Goal: Transaction & Acquisition: Purchase product/service

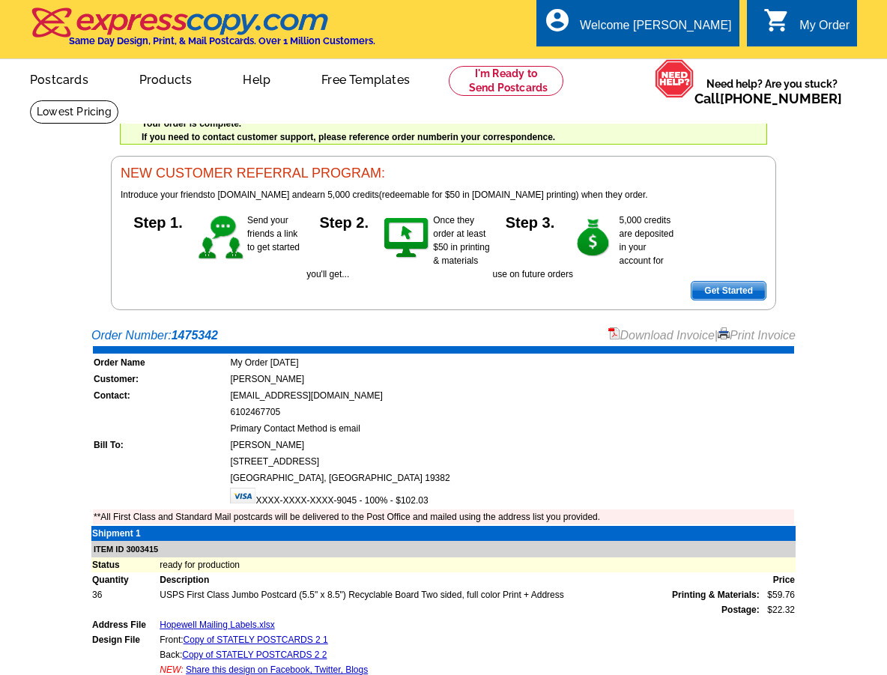
scroll to position [332, 0]
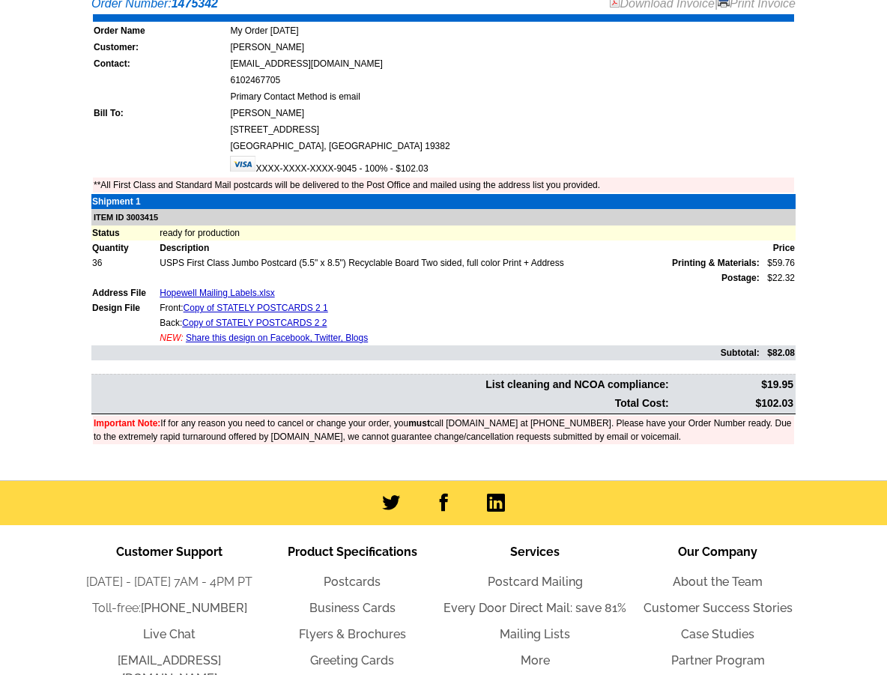
click at [129, 116] on td "Bill To:" at bounding box center [160, 113] width 135 height 15
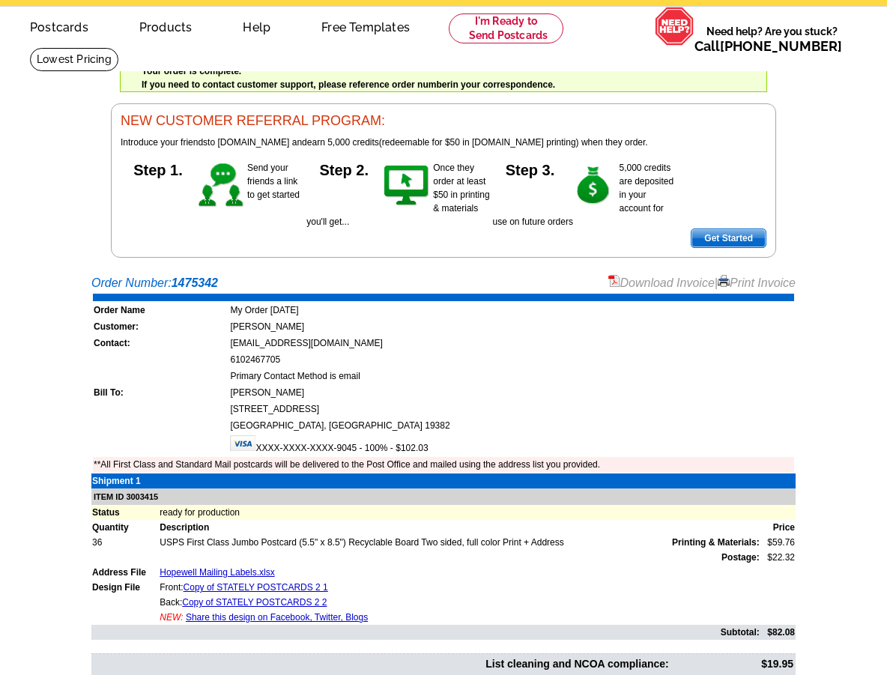
scroll to position [0, 0]
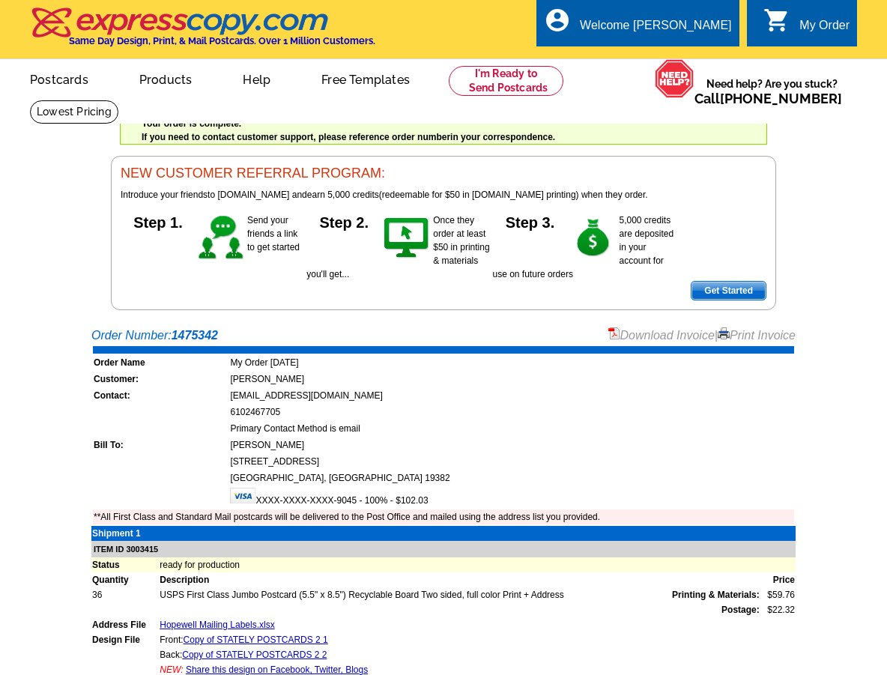
click at [174, 7] on img at bounding box center [180, 22] width 300 height 31
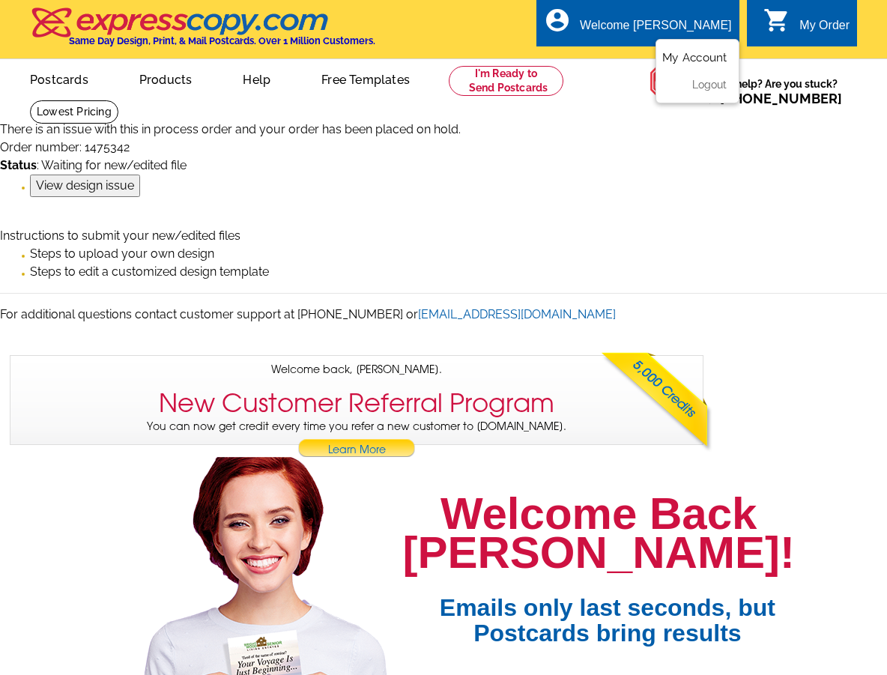
click at [677, 51] on ul "My Account Logout" at bounding box center [698, 71] width 84 height 64
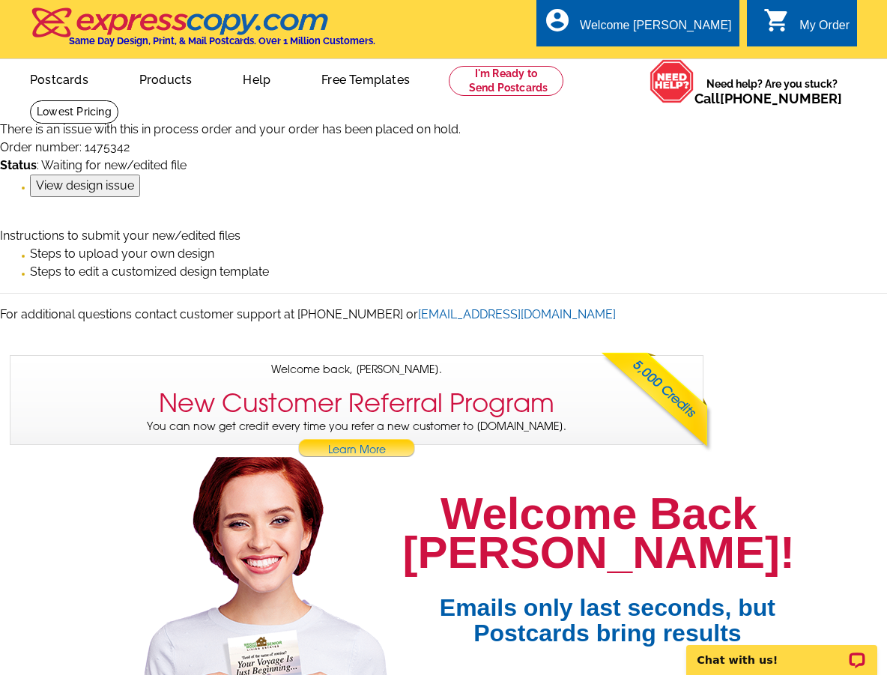
click at [106, 255] on link "Steps to upload your own design" at bounding box center [122, 253] width 184 height 14
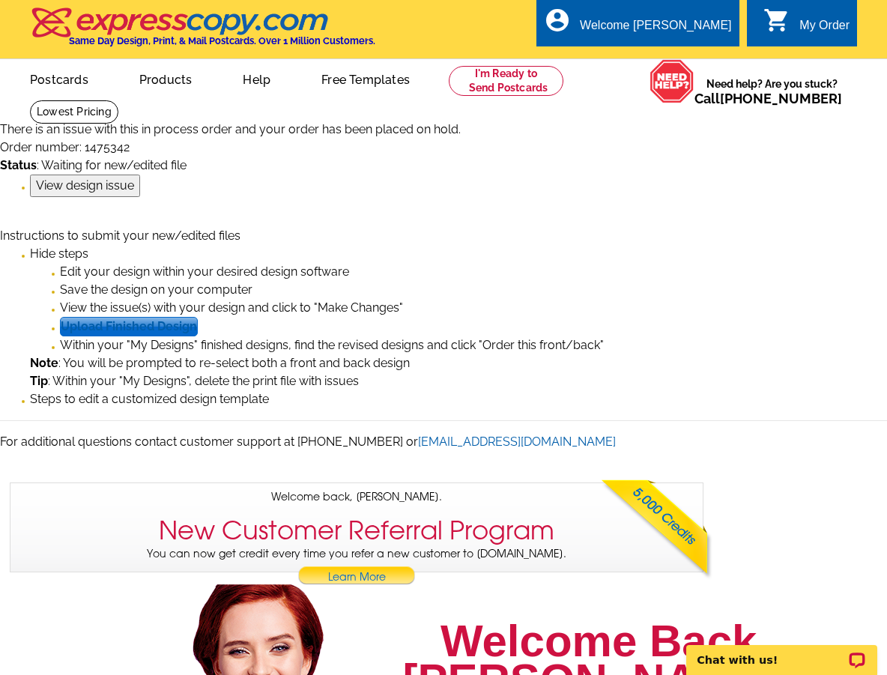
click at [96, 184] on input "View design issue" at bounding box center [85, 186] width 110 height 22
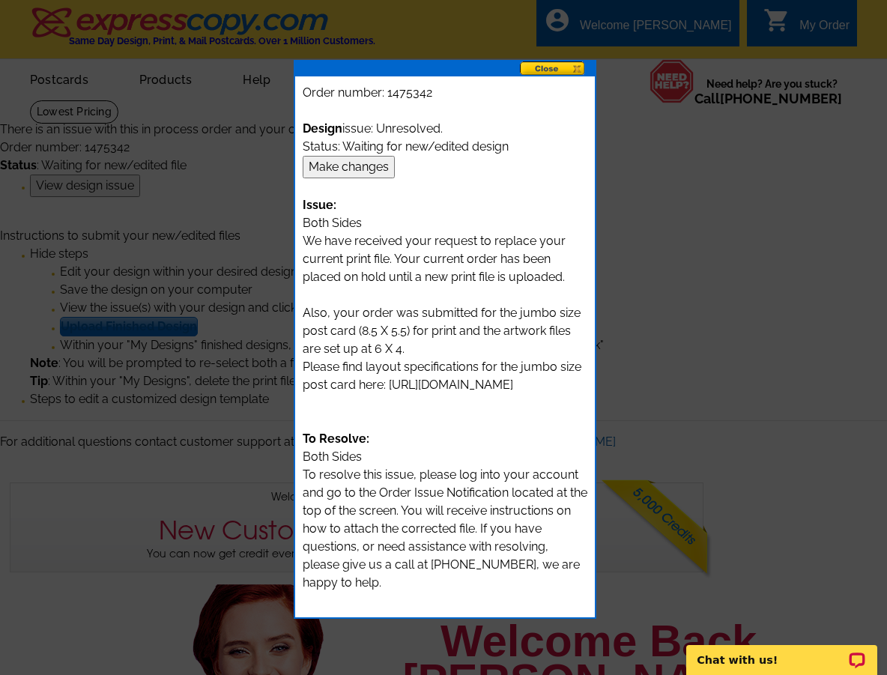
click at [369, 166] on input "Make changes" at bounding box center [349, 167] width 92 height 22
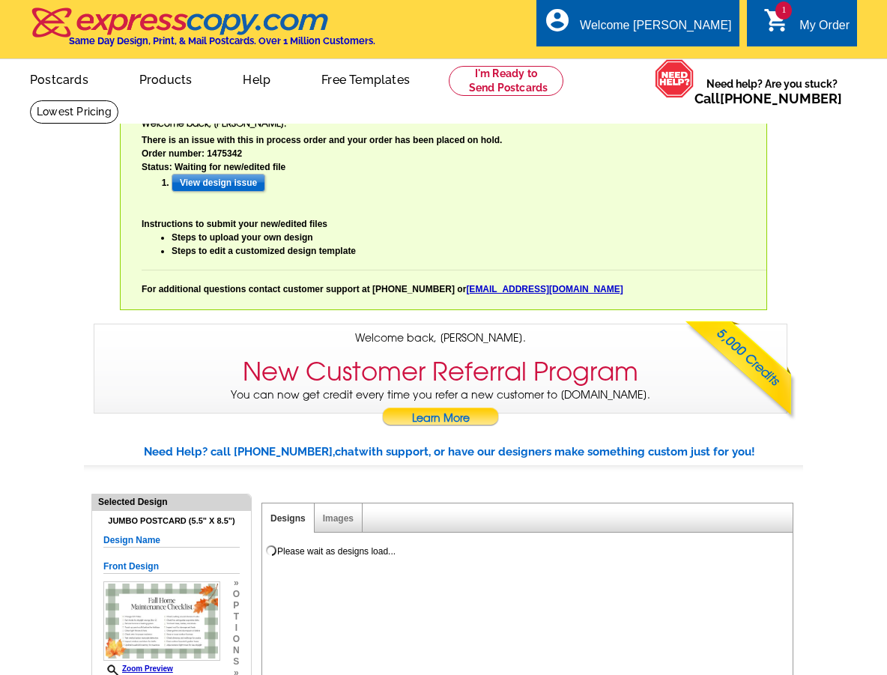
select select "785"
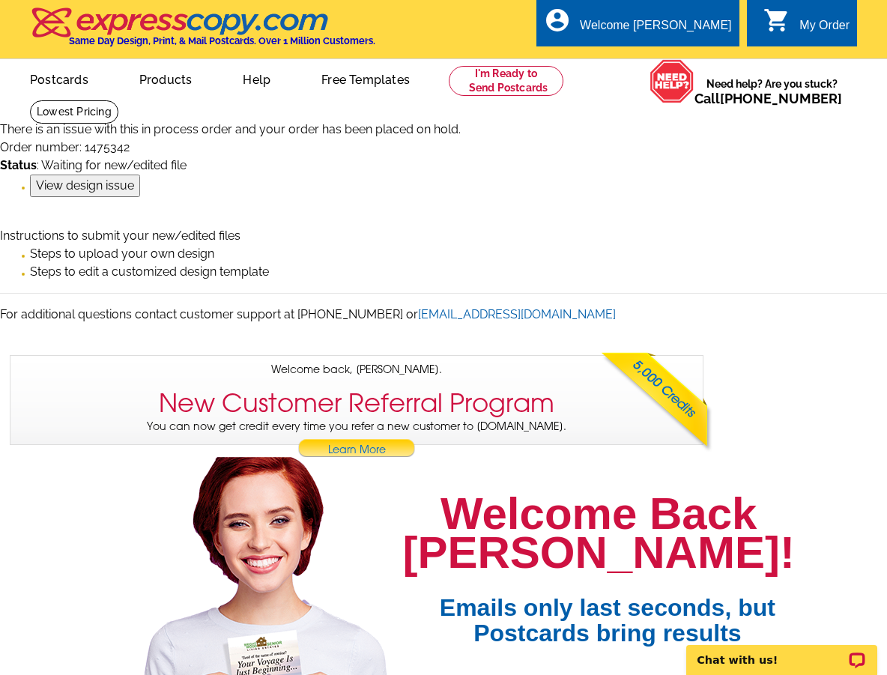
click at [104, 192] on input "View design issue" at bounding box center [85, 186] width 110 height 22
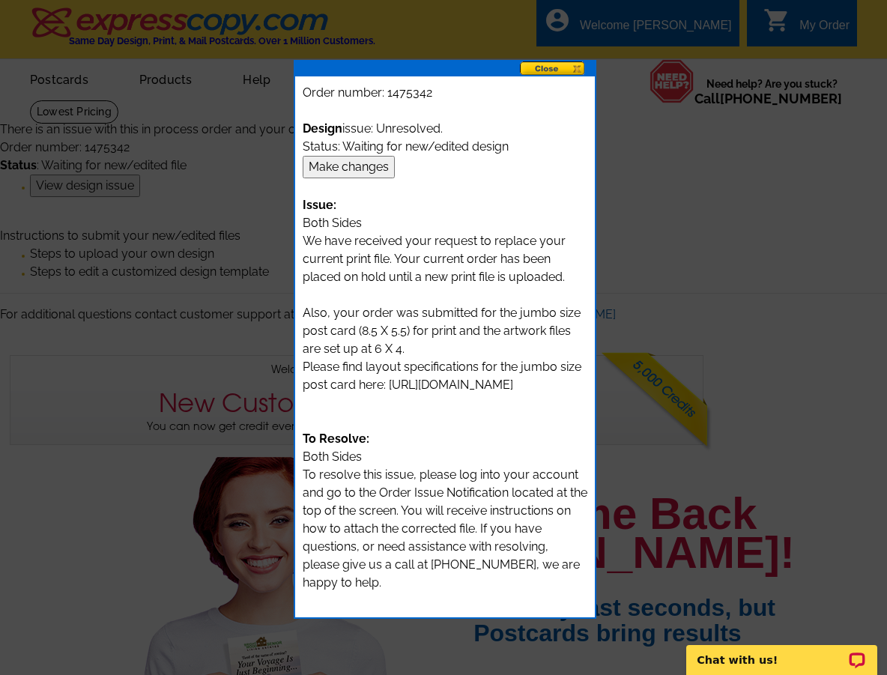
click at [370, 165] on input "Make changes" at bounding box center [349, 167] width 92 height 22
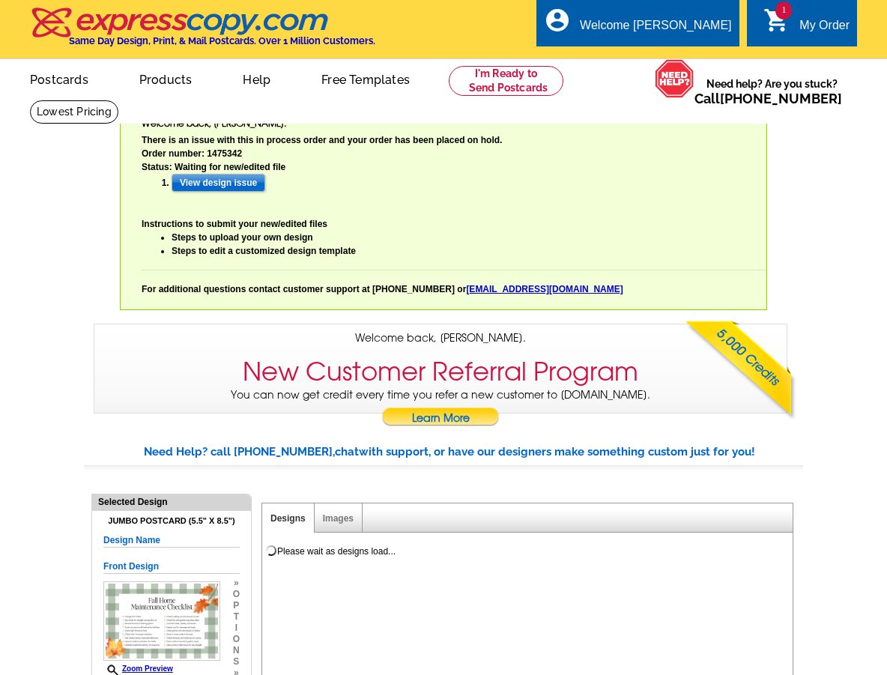
select select "785"
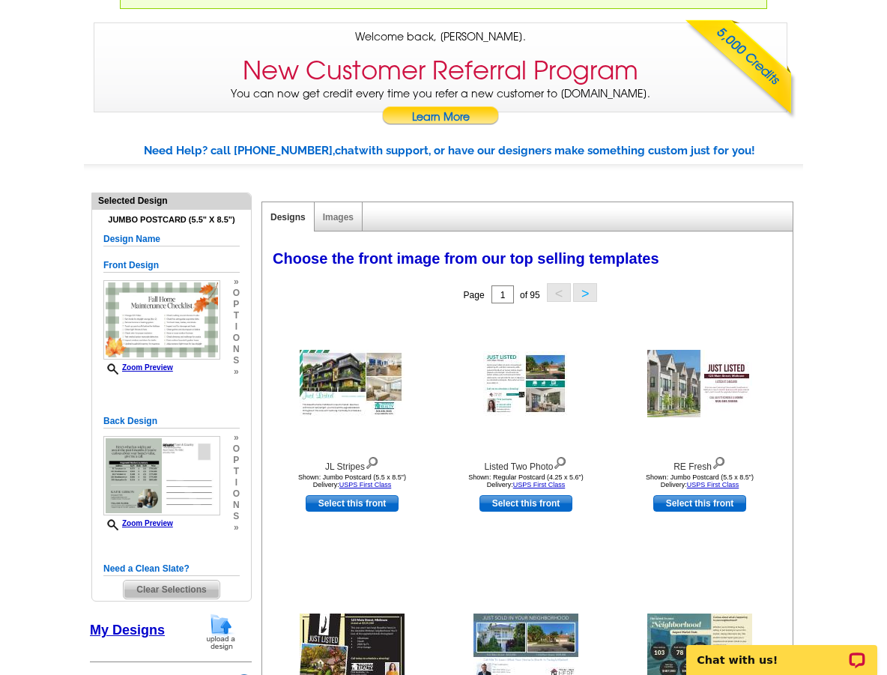
scroll to position [302, 0]
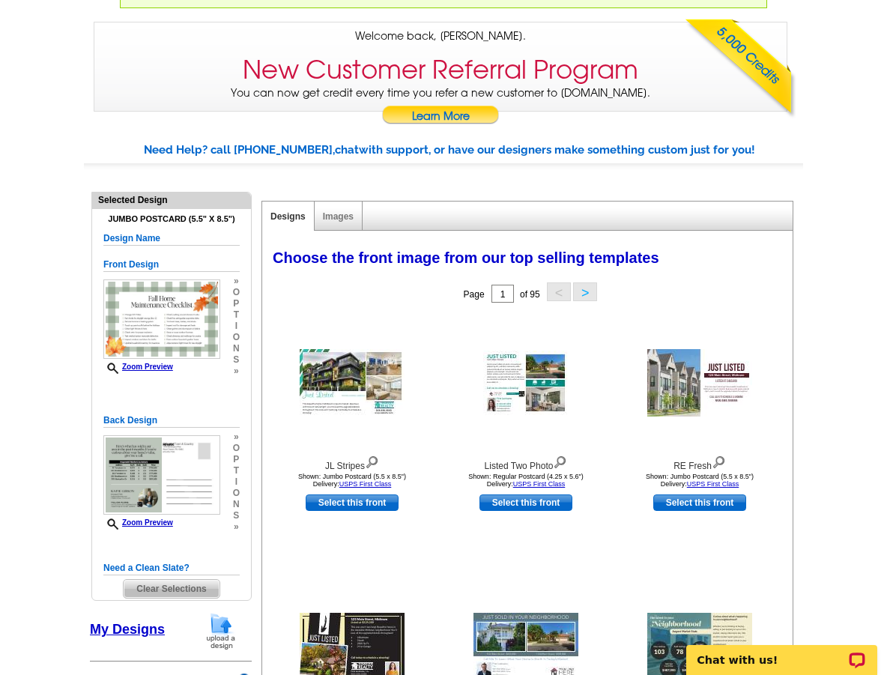
click at [188, 587] on span "Clear Selections" at bounding box center [171, 589] width 95 height 18
click at [190, 589] on span "Clear Selections" at bounding box center [171, 589] width 95 height 18
click at [151, 566] on h5 "Need a Clean Slate?" at bounding box center [171, 568] width 136 height 14
click at [160, 587] on span "Clear Selections" at bounding box center [171, 589] width 95 height 18
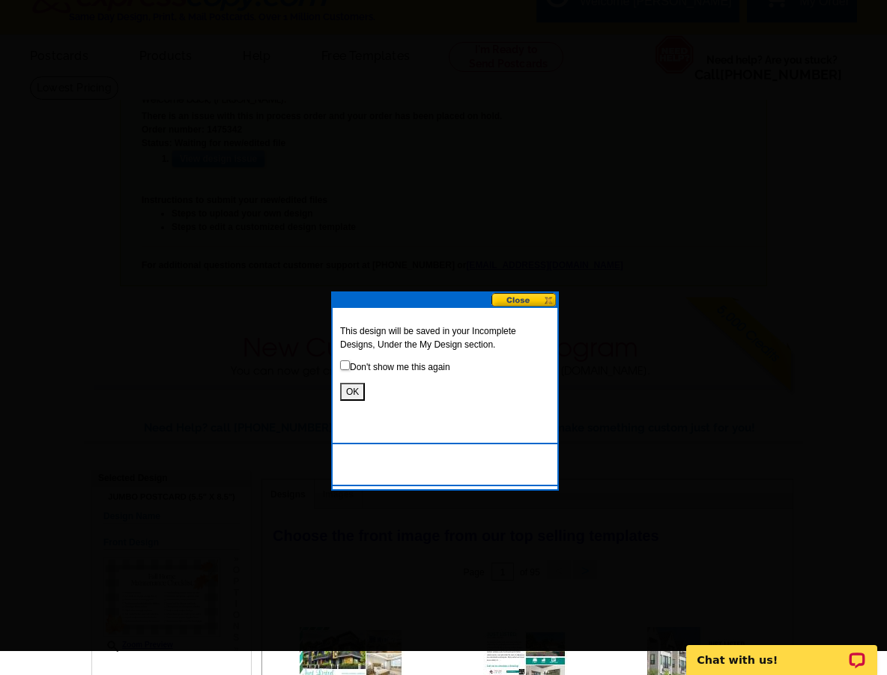
scroll to position [0, 0]
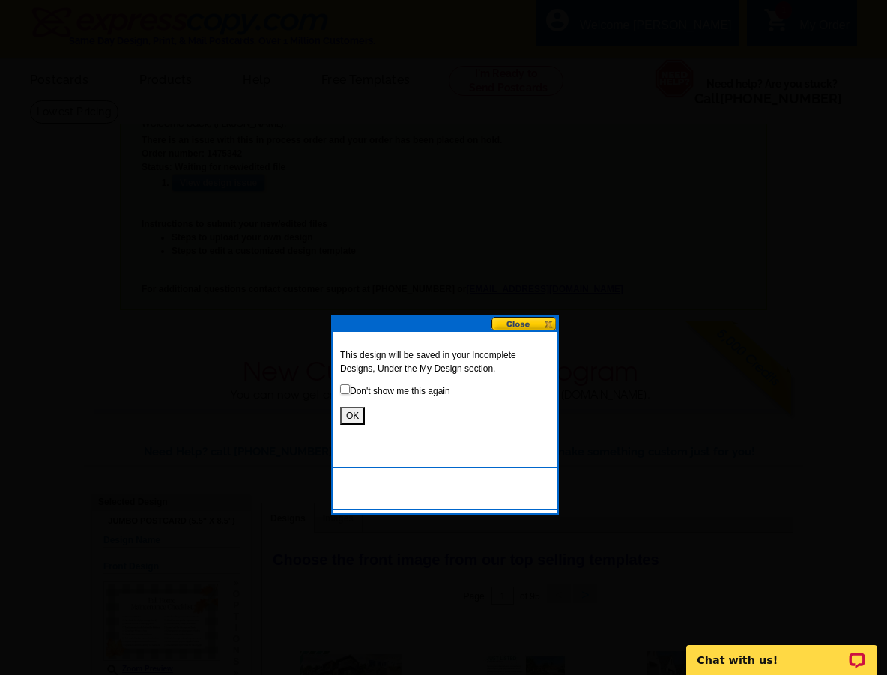
click at [352, 416] on button "OK" at bounding box center [352, 416] width 25 height 18
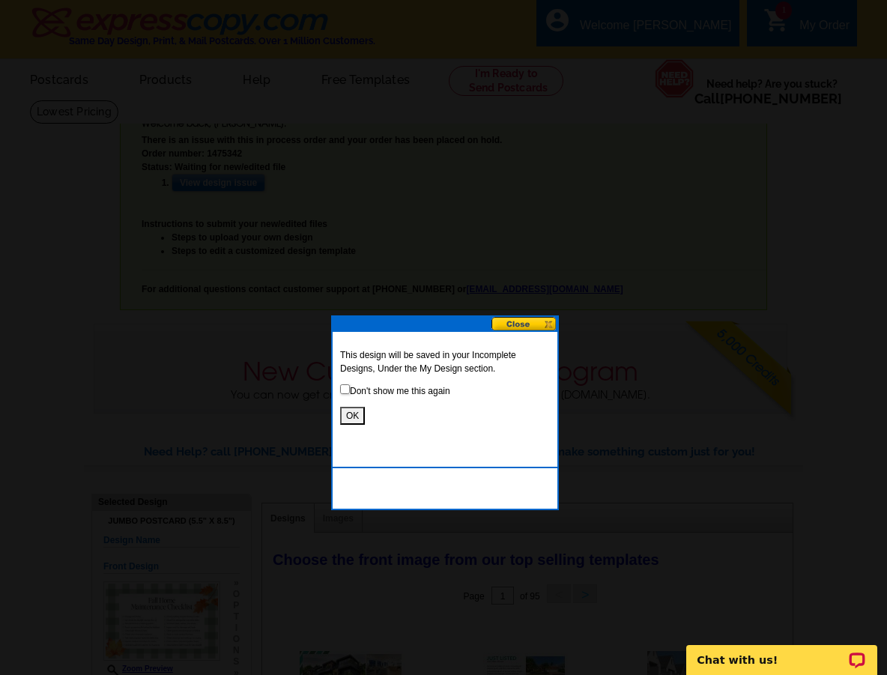
click at [355, 416] on button "OK" at bounding box center [352, 416] width 25 height 18
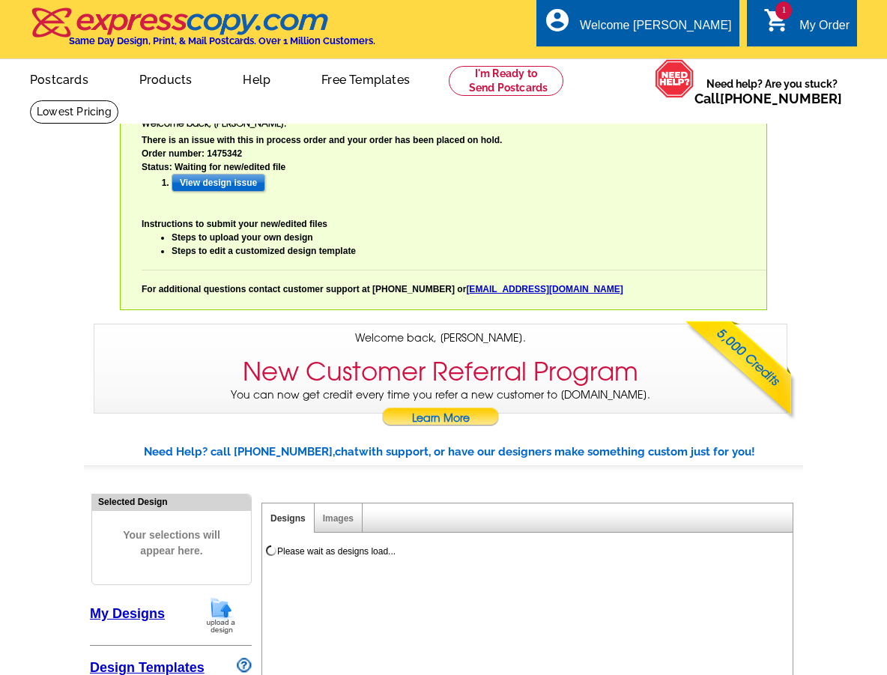
click at [368, 227] on div "There is an issue with this in process order and your order has been placed on …" at bounding box center [454, 214] width 625 height 163
select select "785"
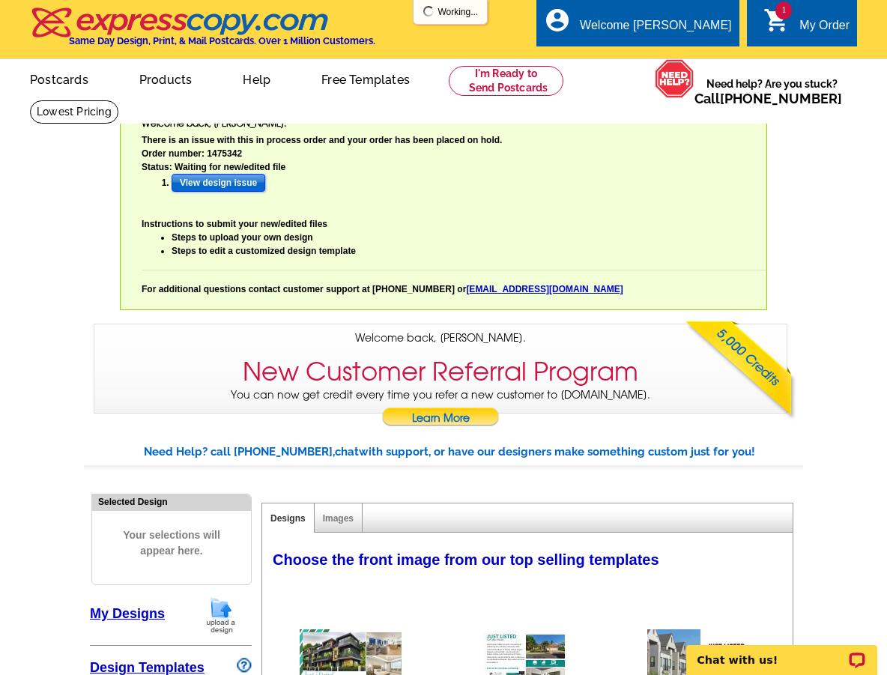
click at [217, 184] on input "View design issue" at bounding box center [219, 183] width 94 height 18
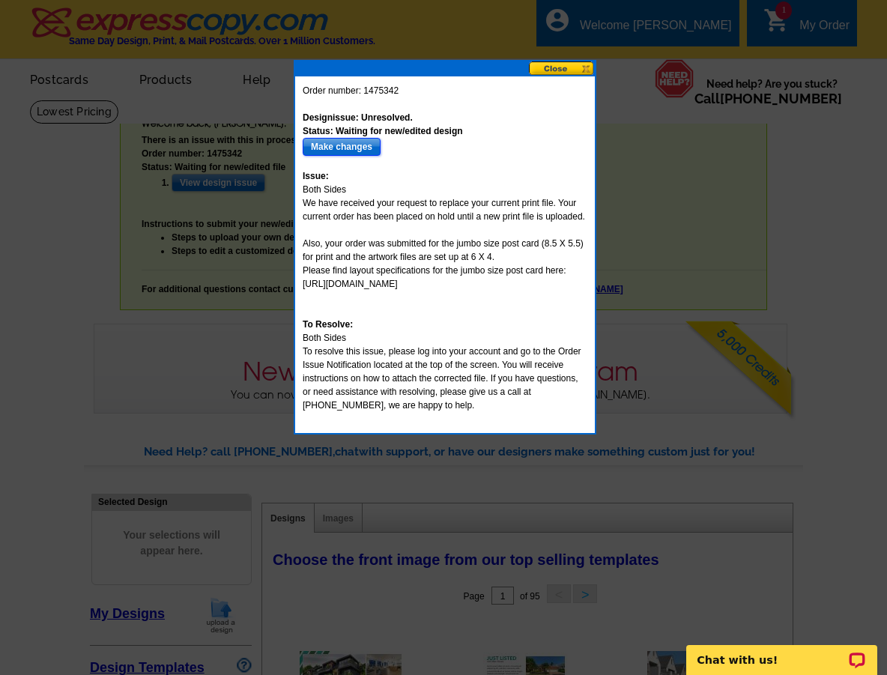
click at [353, 148] on input "Make changes" at bounding box center [342, 147] width 78 height 18
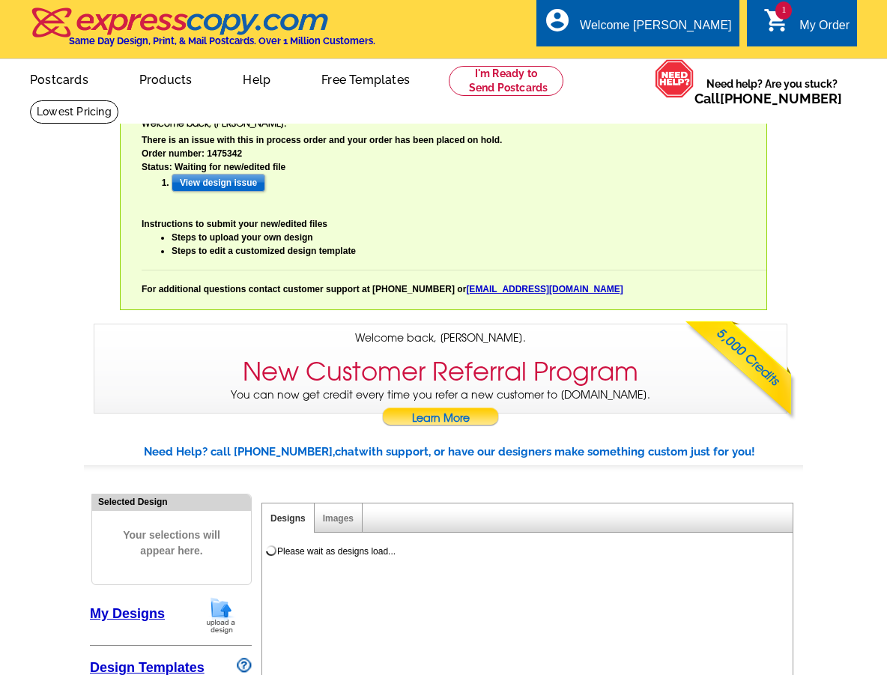
select select "785"
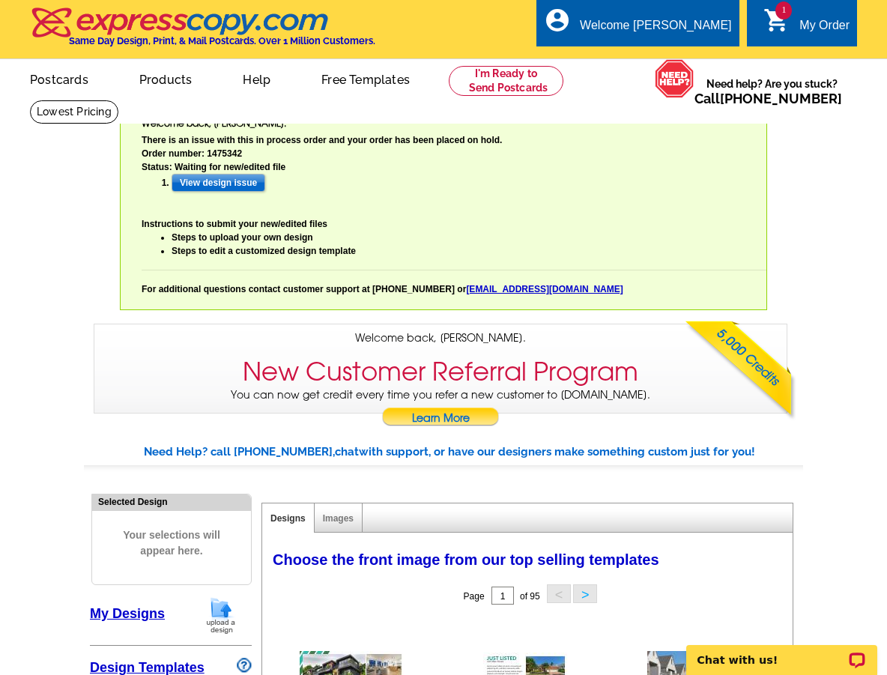
click at [277, 250] on link "Steps to edit a customized design template" at bounding box center [264, 251] width 184 height 10
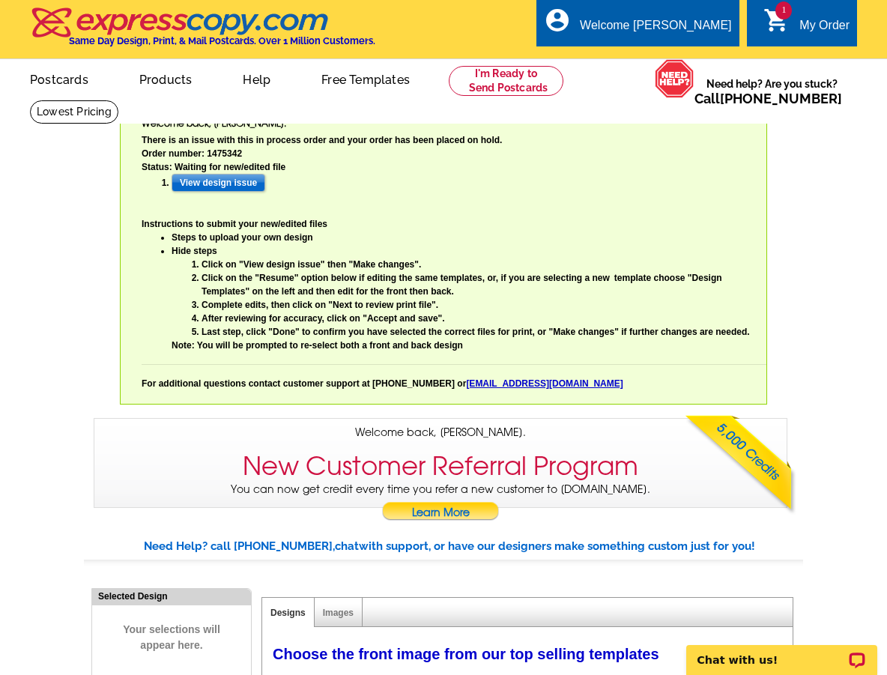
click at [193, 238] on link "Steps to upload your own design" at bounding box center [243, 237] width 142 height 10
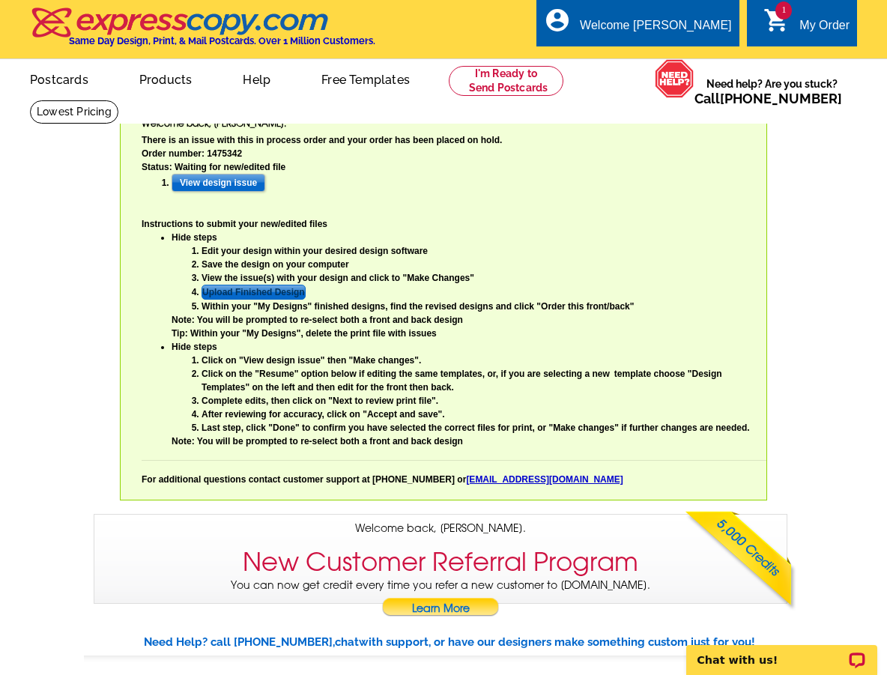
click at [226, 295] on link "Upload Finished Design" at bounding box center [254, 292] width 104 height 15
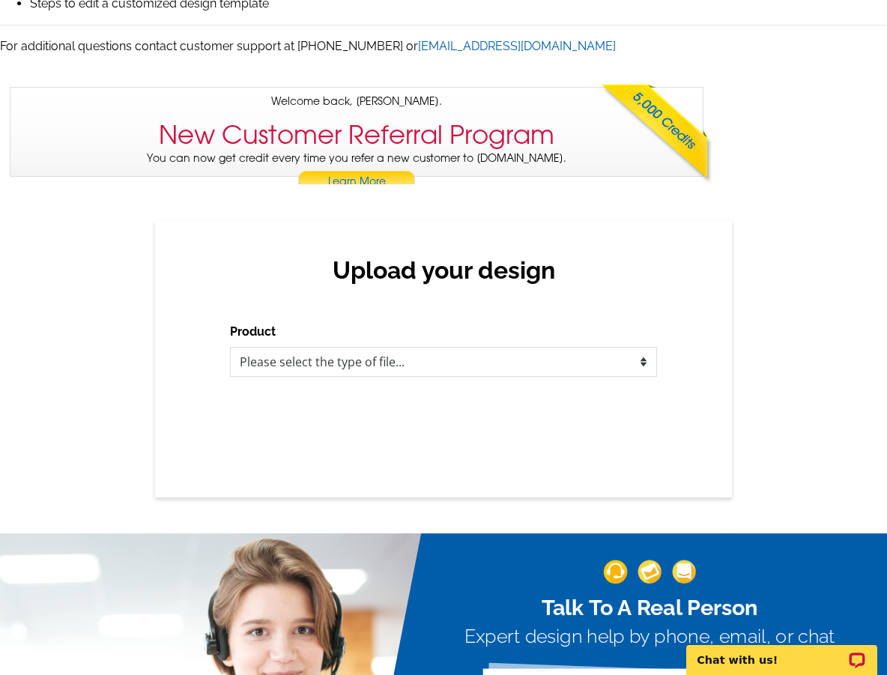
scroll to position [270, 0]
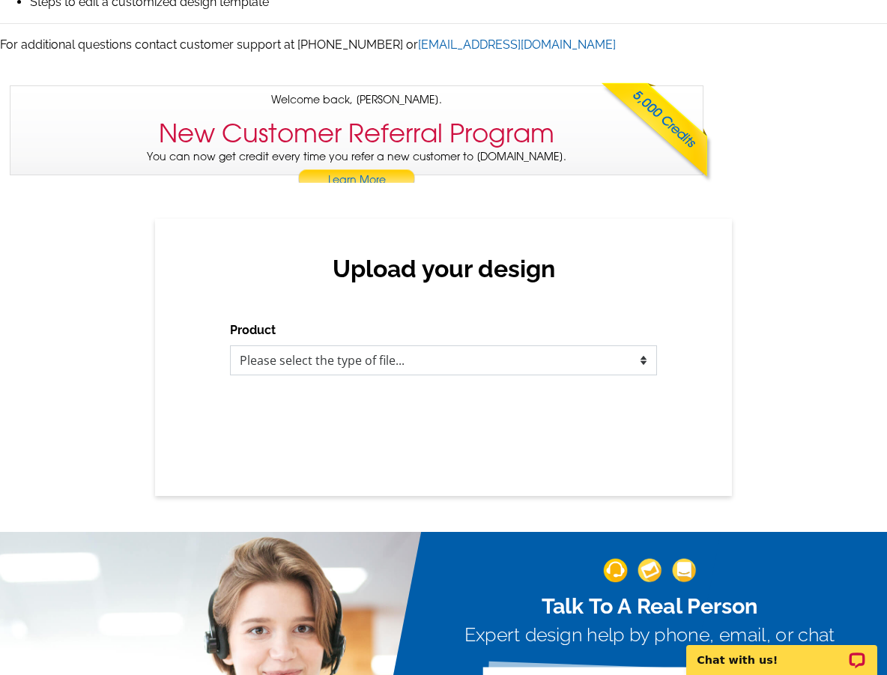
click at [306, 357] on select "Please select the type of file... Postcards Business Cards Letters and flyers G…" at bounding box center [443, 360] width 427 height 30
select select "1"
click at [230, 345] on select "Please select the type of file... Postcards Business Cards Letters and flyers G…" at bounding box center [443, 360] width 427 height 30
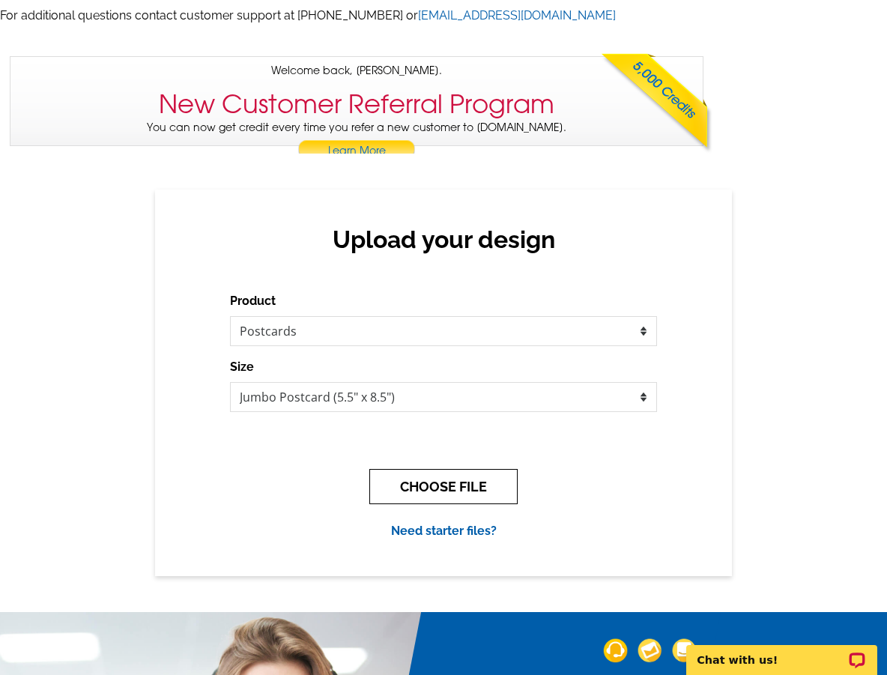
click at [411, 485] on button "CHOOSE FILE" at bounding box center [443, 486] width 148 height 35
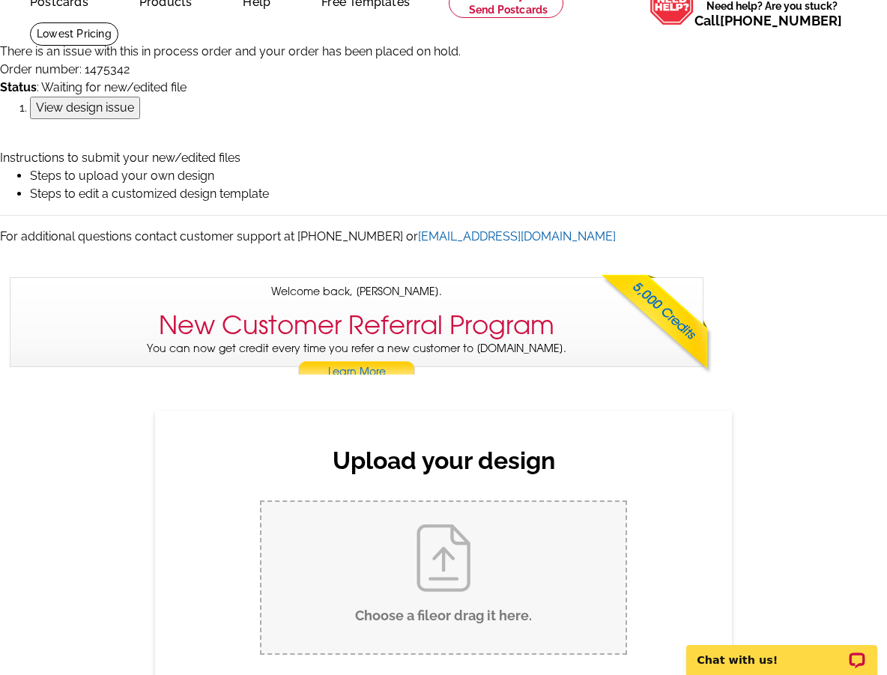
scroll to position [102, 0]
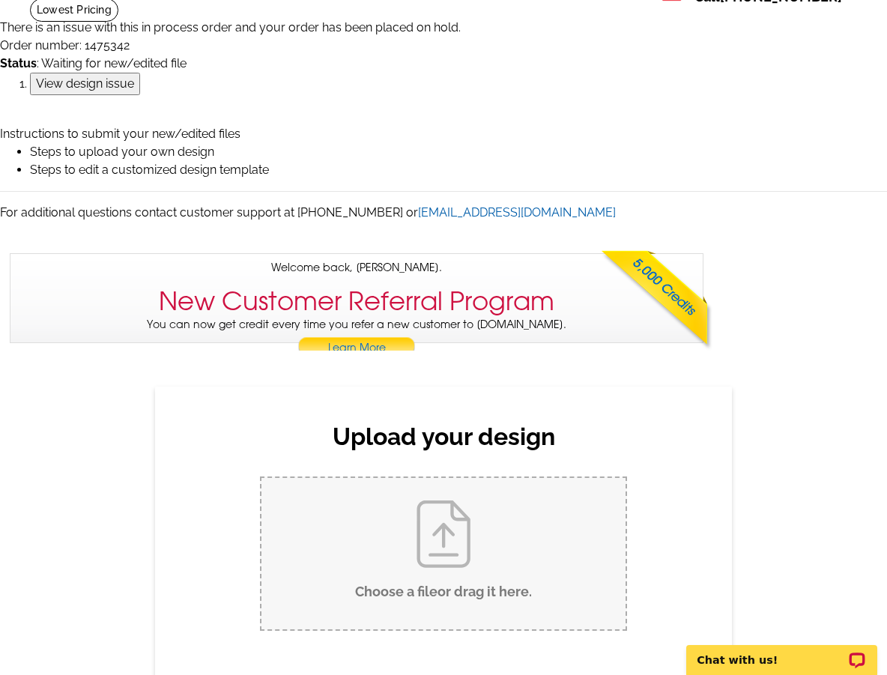
click at [442, 521] on input "Choose a file or drag it here ." at bounding box center [443, 553] width 364 height 151
type input "C:\fakepath\Copy of STATELY POSTCARDS (8.5 x 5 in).pdf"
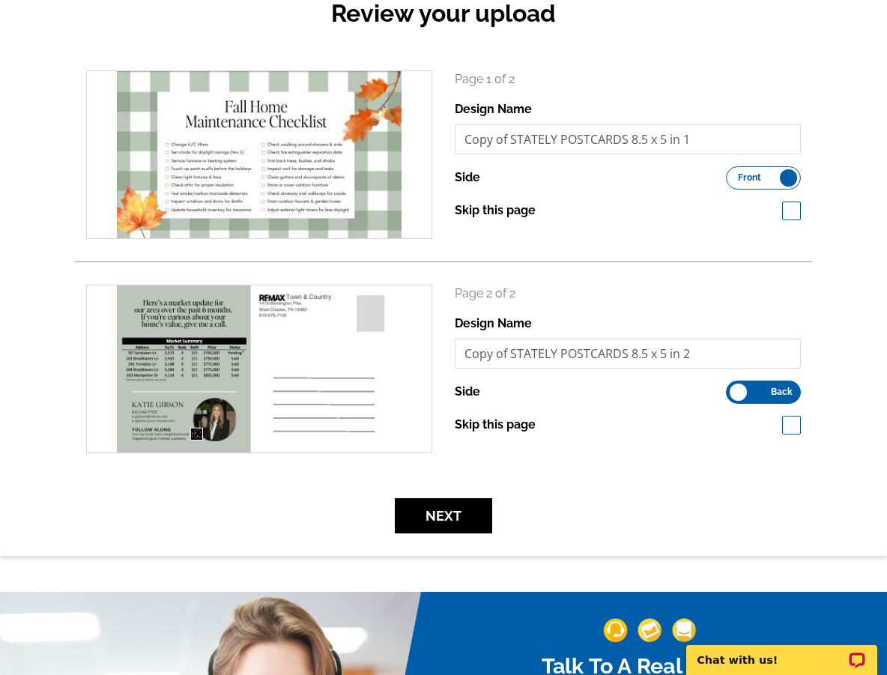
scroll to position [532, 0]
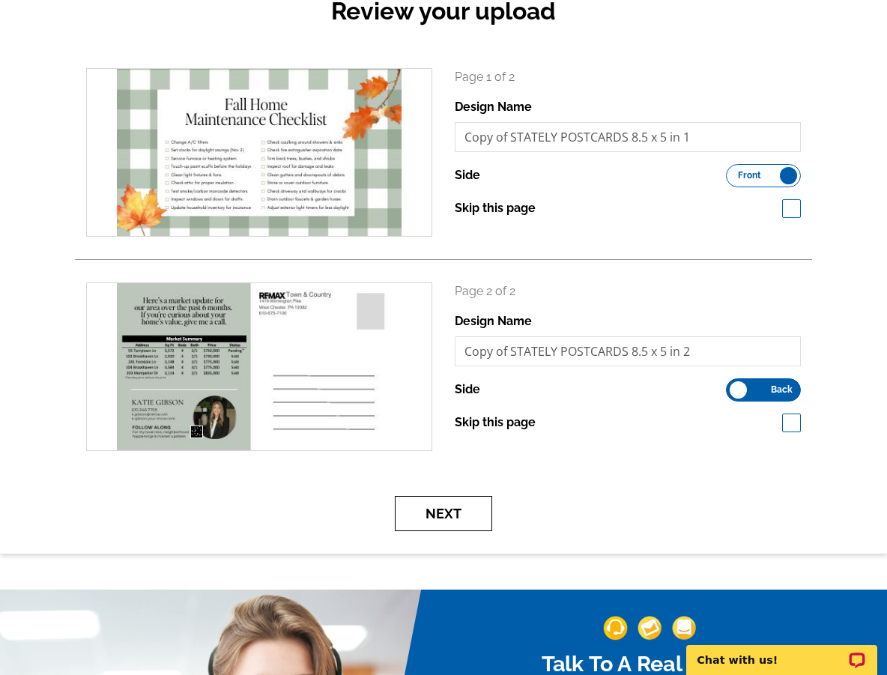
click at [440, 511] on button "Next" at bounding box center [443, 513] width 97 height 35
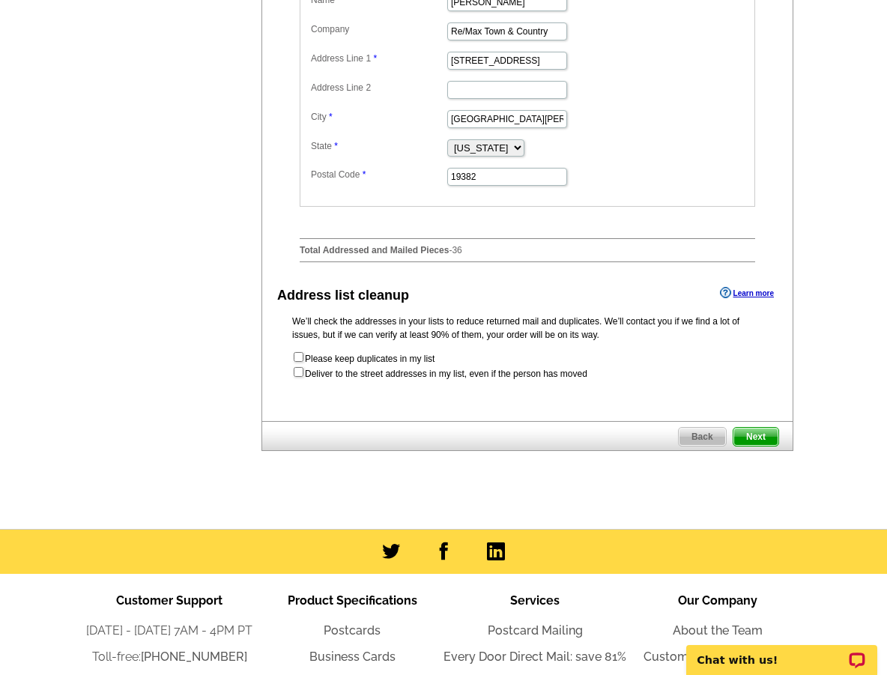
scroll to position [881, 0]
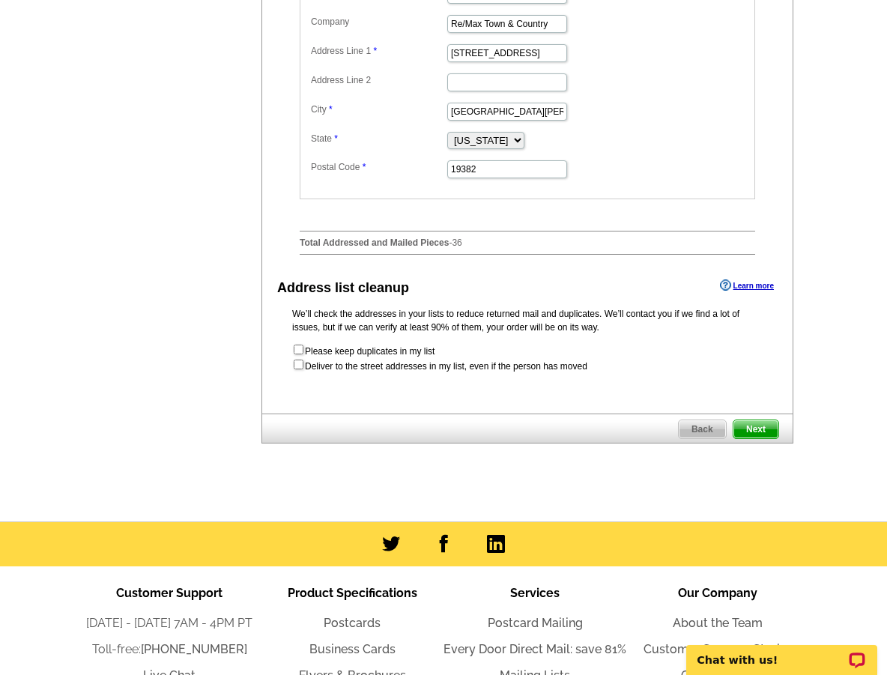
click at [766, 438] on span "Next" at bounding box center [755, 429] width 45 height 18
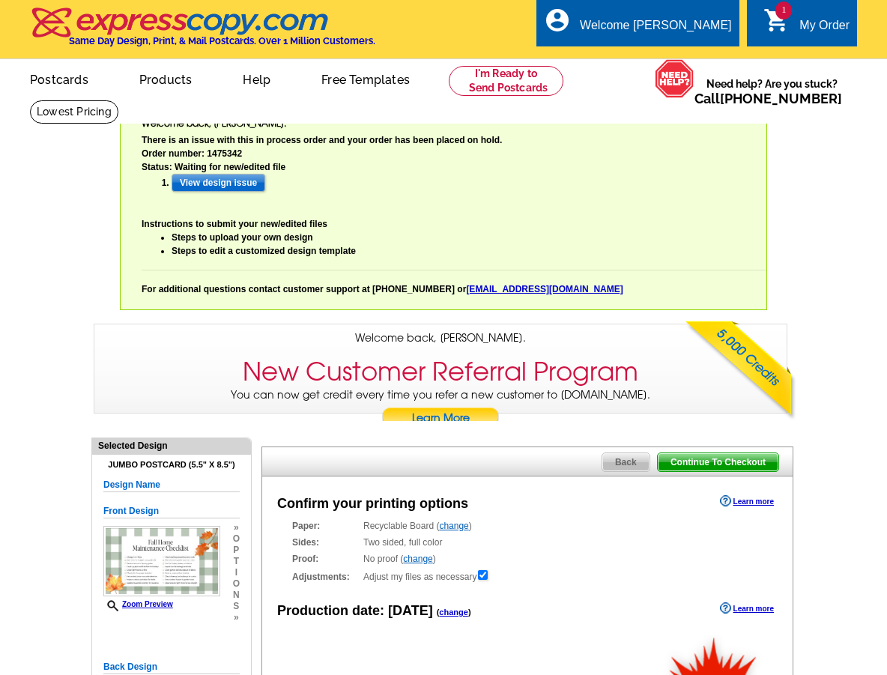
radio input "false"
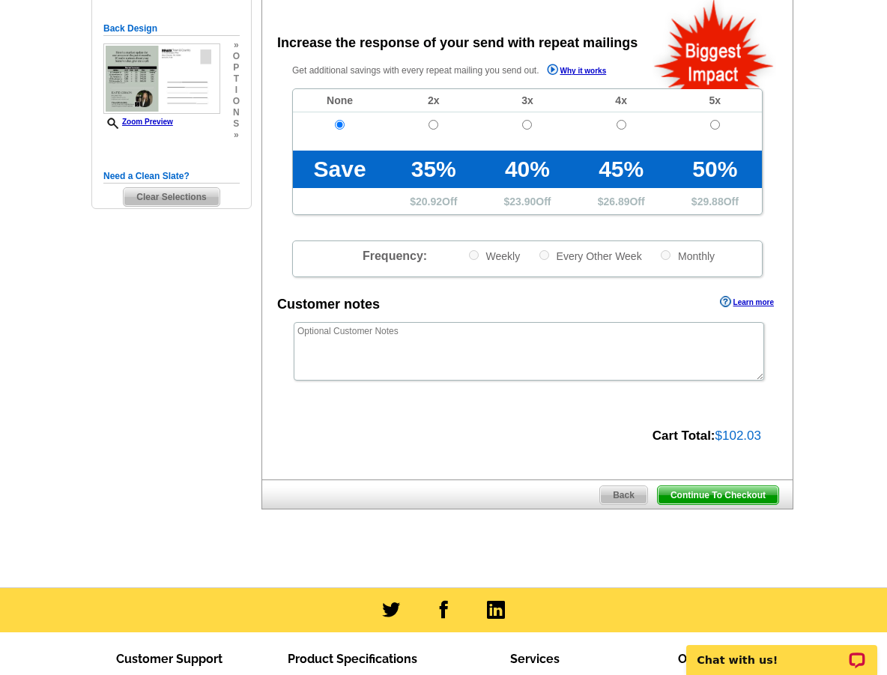
scroll to position [639, 0]
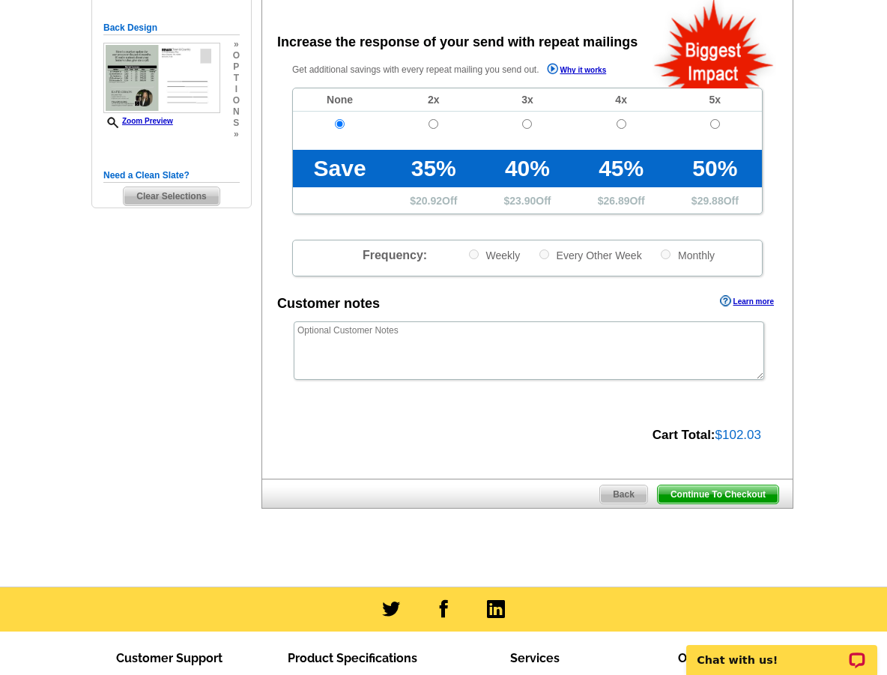
click at [723, 494] on span "Continue To Checkout" at bounding box center [718, 494] width 121 height 18
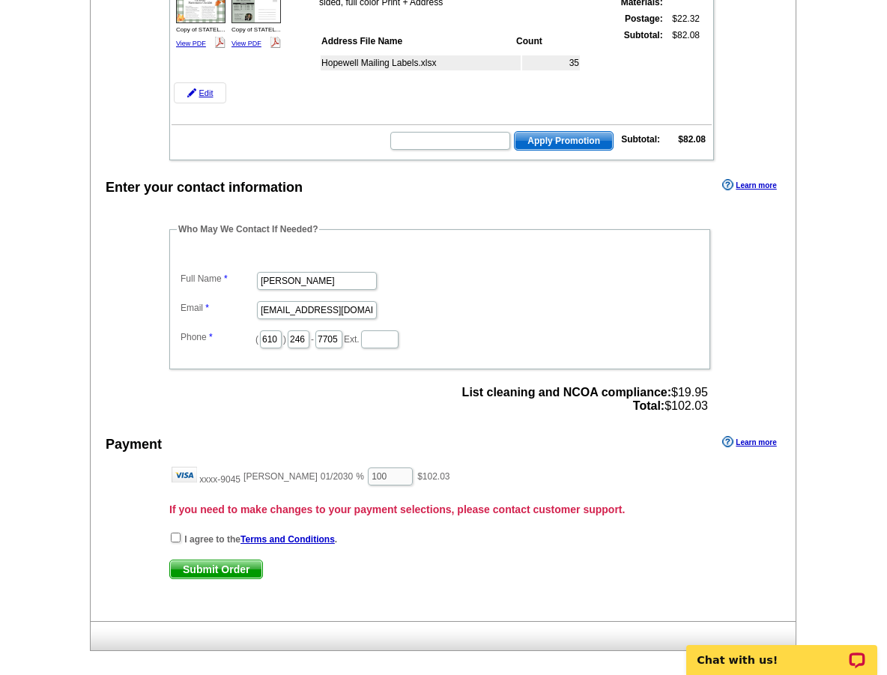
scroll to position [610, 0]
click at [172, 538] on input "checkbox" at bounding box center [176, 538] width 10 height 10
checkbox input "true"
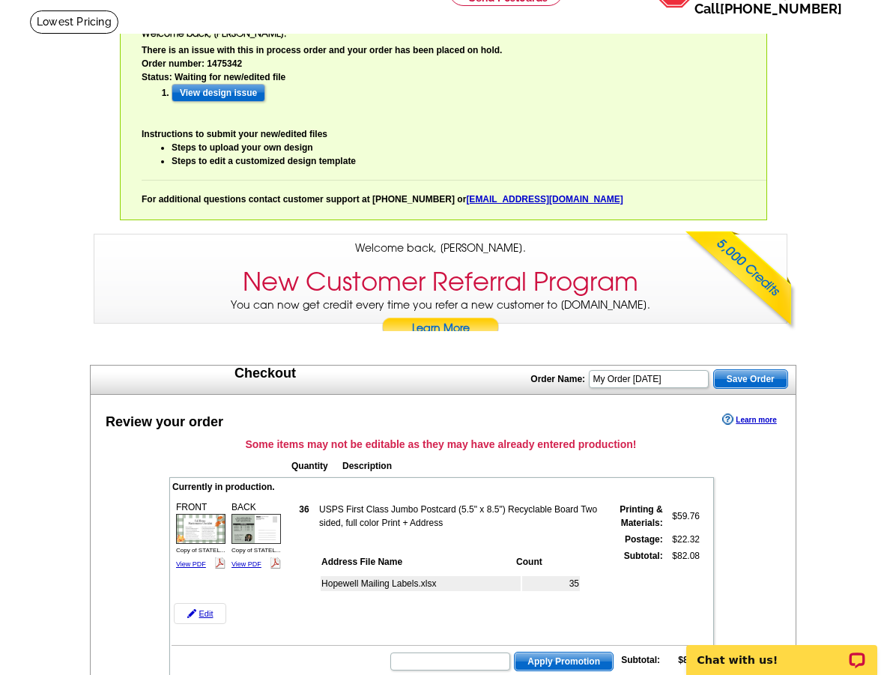
scroll to position [0, 0]
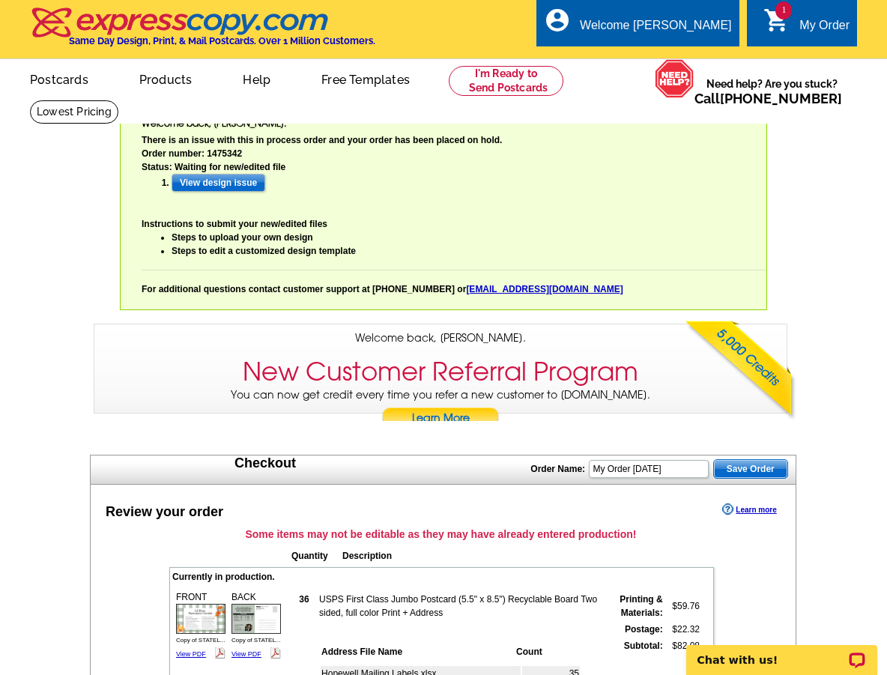
click at [270, 235] on link "Steps to upload your own design" at bounding box center [243, 237] width 142 height 10
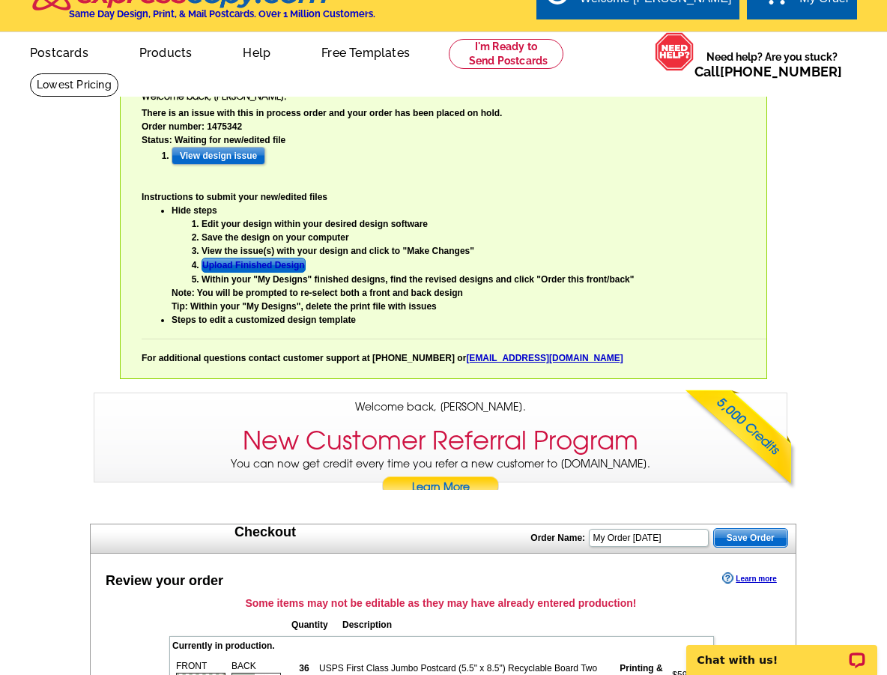
scroll to position [28, 0]
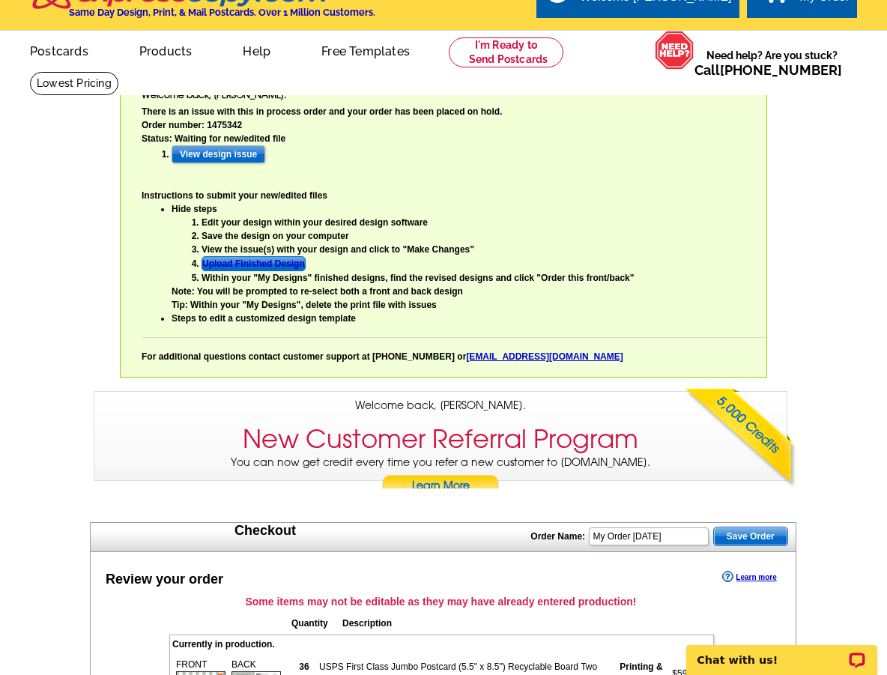
click at [733, 533] on span "Save Order" at bounding box center [750, 536] width 73 height 18
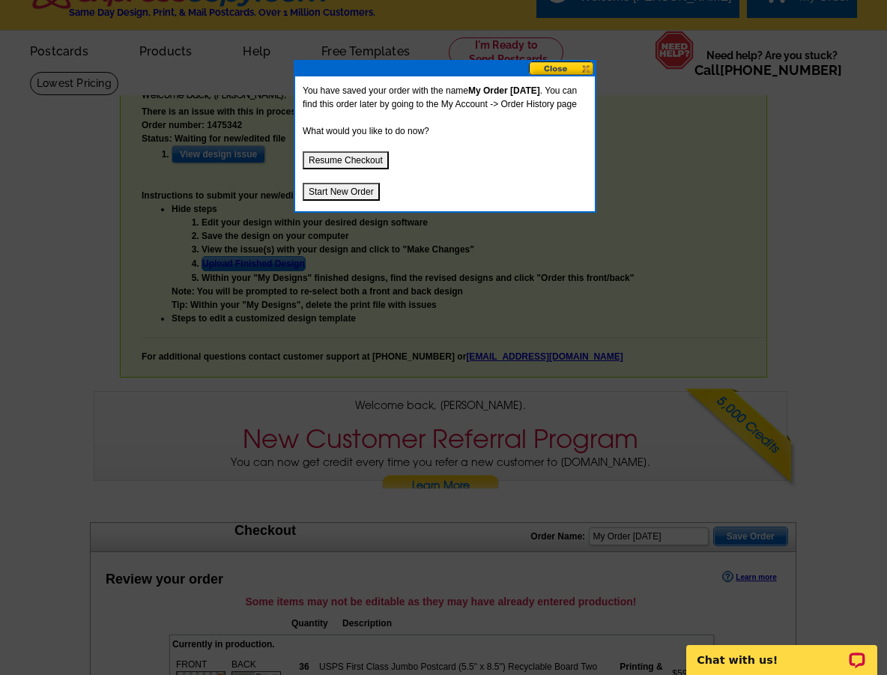
click at [374, 169] on button "Resume Checkout" at bounding box center [346, 160] width 86 height 18
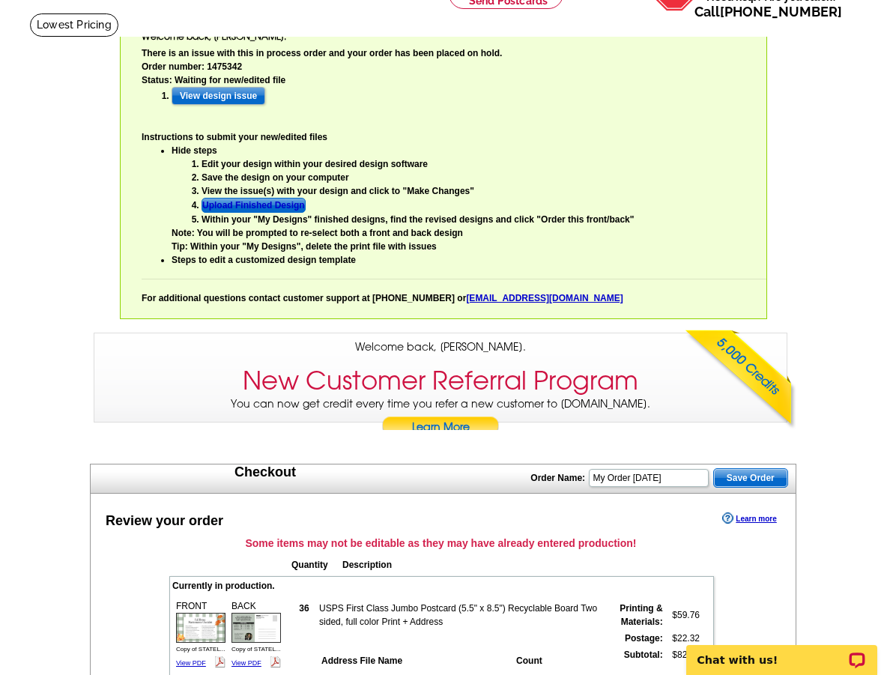
scroll to position [0, 0]
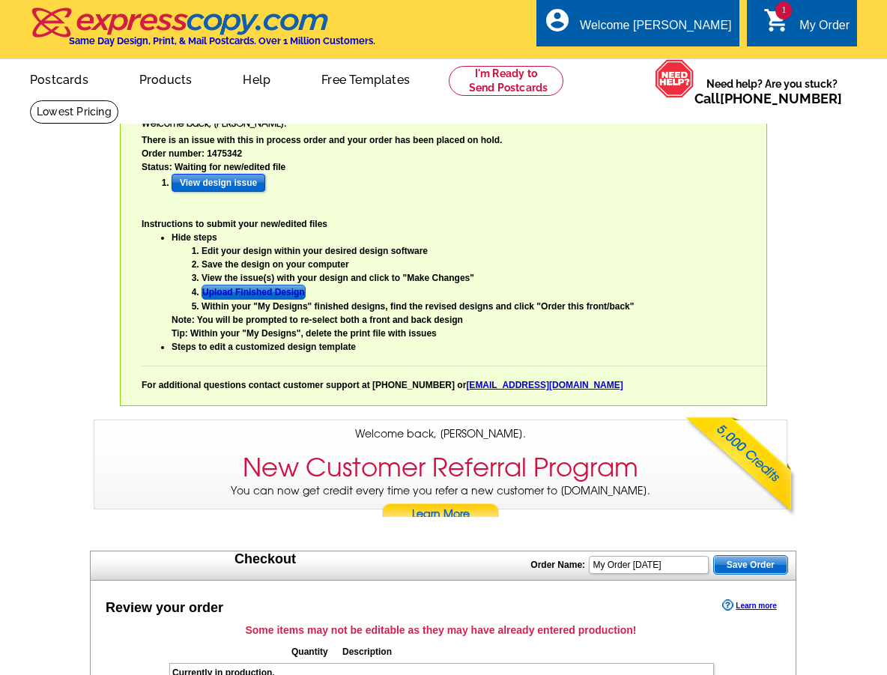
click at [223, 184] on input "View design issue" at bounding box center [219, 183] width 94 height 18
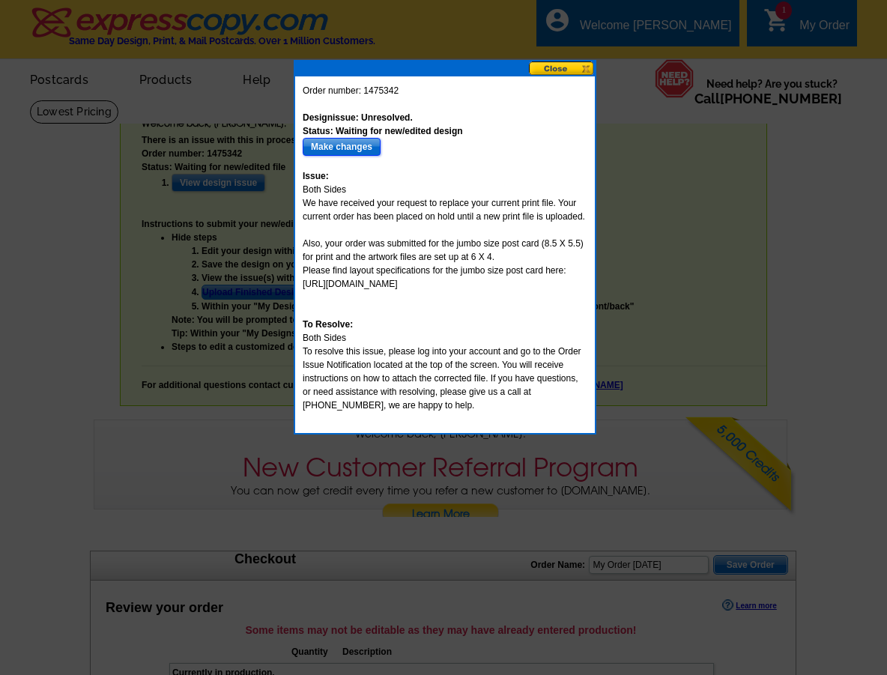
click at [352, 143] on input "Make changes" at bounding box center [342, 147] width 78 height 18
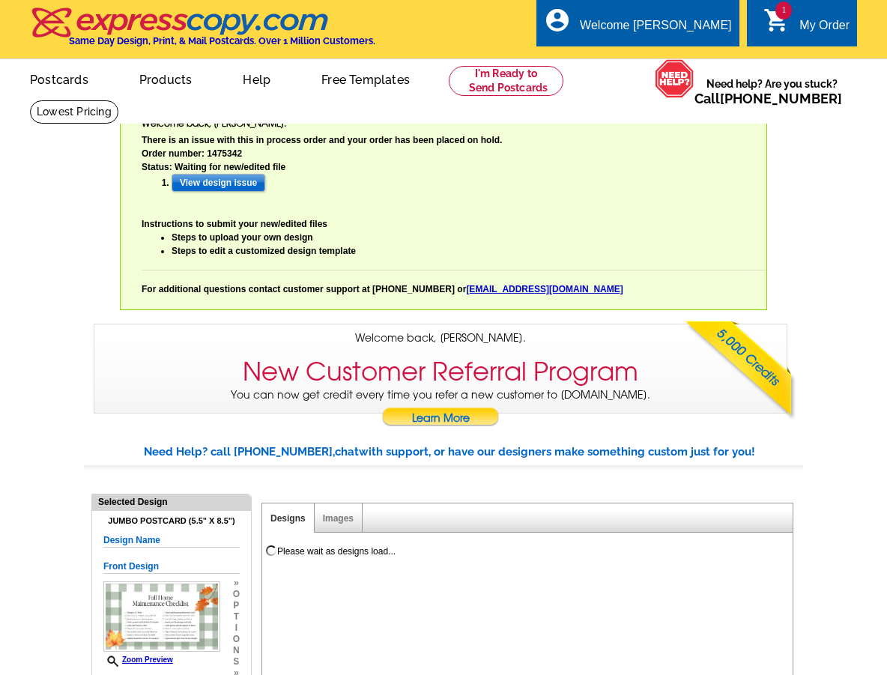
select select "785"
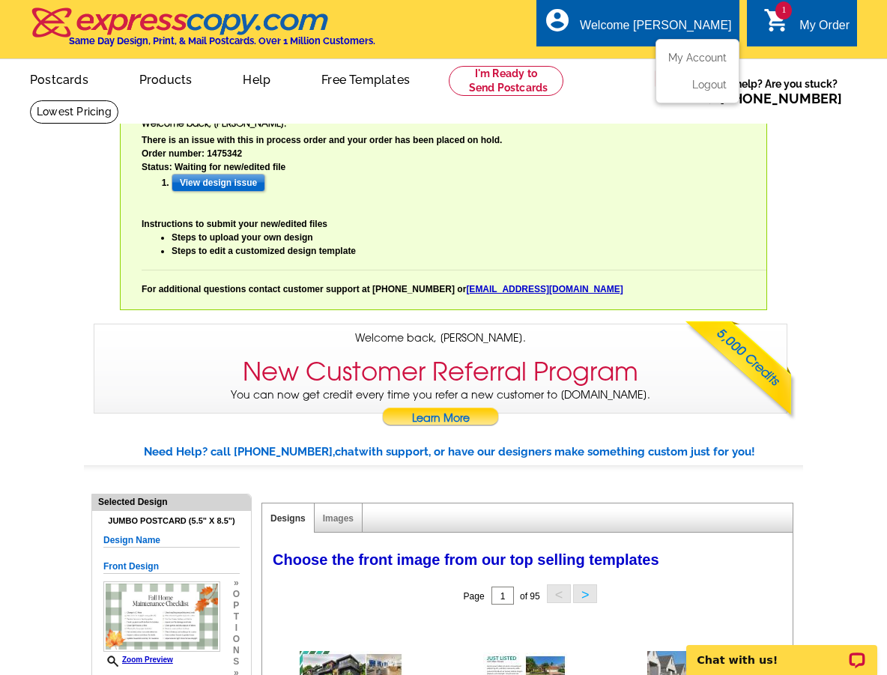
click at [675, 22] on div "Welcome [PERSON_NAME]" at bounding box center [655, 29] width 151 height 21
click at [52, 76] on link "Postcards" at bounding box center [58, 78] width 105 height 35
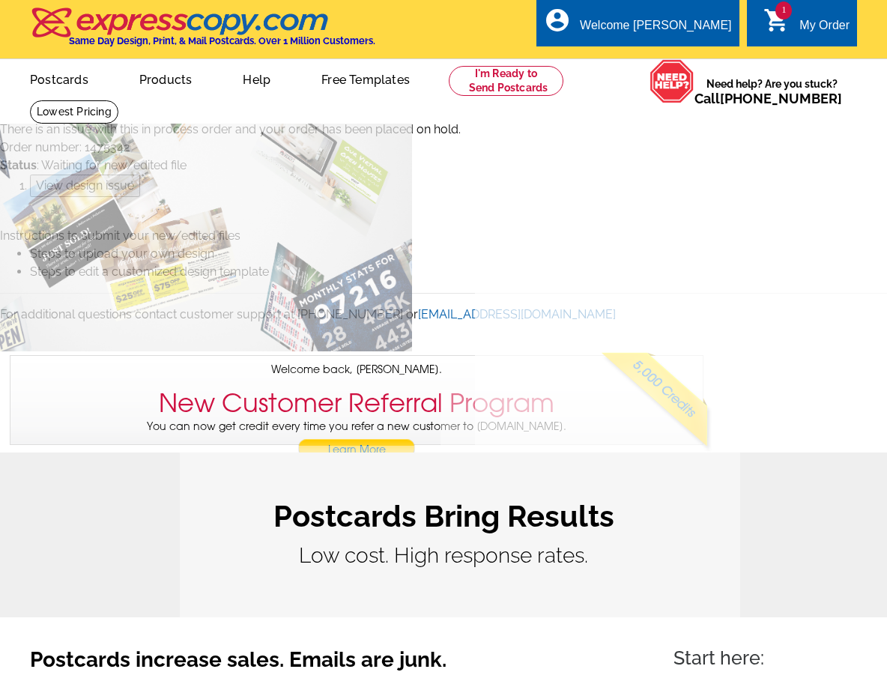
click at [180, 31] on img at bounding box center [180, 22] width 300 height 31
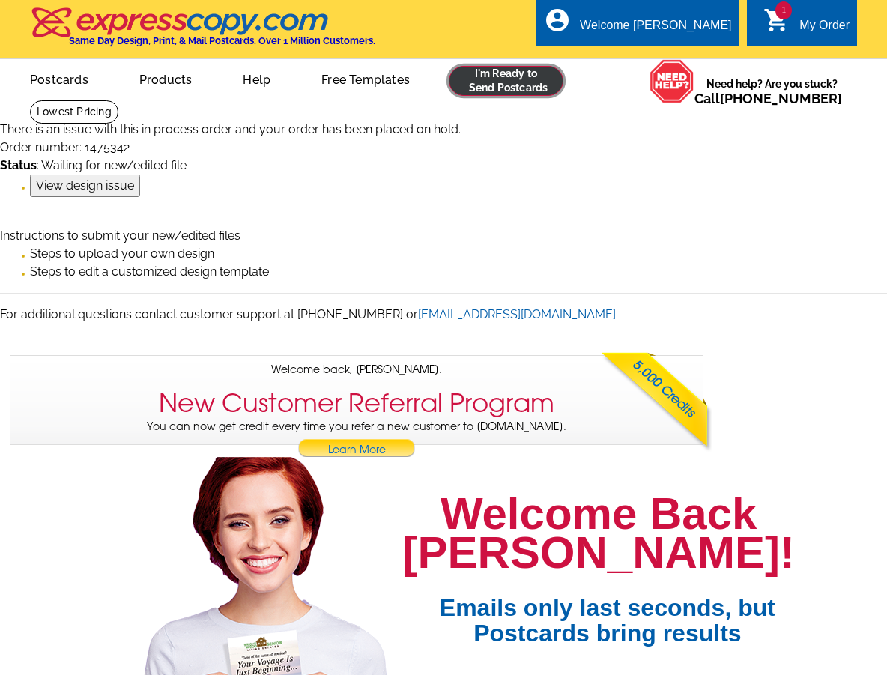
click at [502, 82] on link at bounding box center [506, 81] width 115 height 30
